Goal: Find specific page/section: Find specific page/section

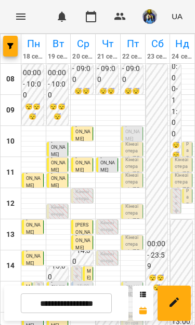
scroll to position [122, 0]
click at [93, 303] on input "**********" at bounding box center [66, 304] width 91 height 20
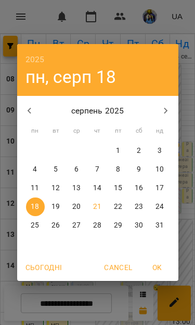
click at [27, 223] on span "25" at bounding box center [35, 226] width 19 height 10
type input "**********"
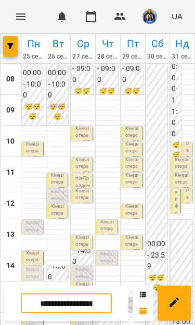
click at [29, 267] on p "Кінезіотерапія ([PERSON_NAME])" at bounding box center [33, 288] width 15 height 42
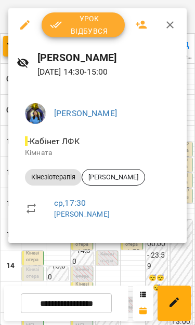
click at [120, 256] on div at bounding box center [97, 162] width 195 height 325
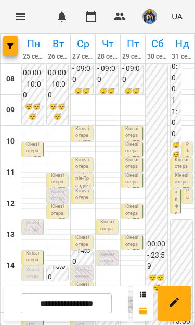
scroll to position [148, 0]
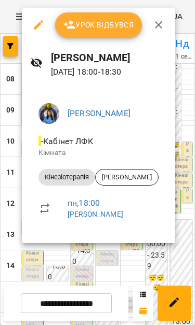
click at [149, 268] on div at bounding box center [97, 162] width 195 height 325
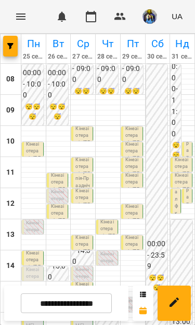
scroll to position [52, 0]
click at [56, 203] on p "Кінезіотерапія - [PERSON_NAME]" at bounding box center [58, 220] width 15 height 35
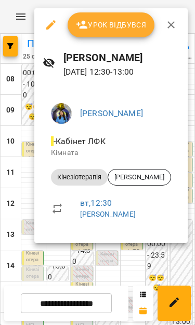
click at [129, 266] on div at bounding box center [97, 162] width 195 height 325
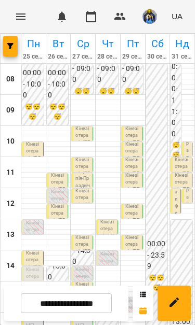
click at [55, 172] on p "Кінезіотерапія - [PERSON_NAME]" at bounding box center [58, 189] width 15 height 35
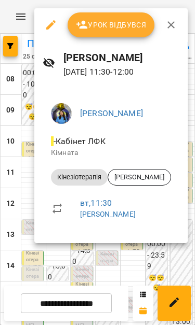
click at [127, 278] on div at bounding box center [97, 162] width 195 height 325
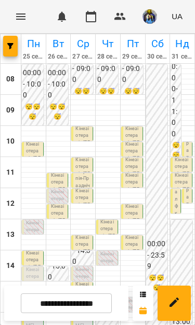
click at [54, 189] on p "Кінезіотерапія ([PERSON_NAME])" at bounding box center [58, 210] width 15 height 42
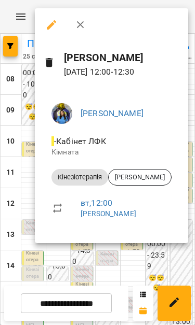
click at [117, 273] on div at bounding box center [97, 162] width 195 height 325
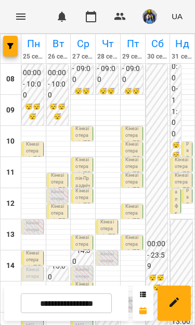
scroll to position [103, 0]
